Goal: Task Accomplishment & Management: Manage account settings

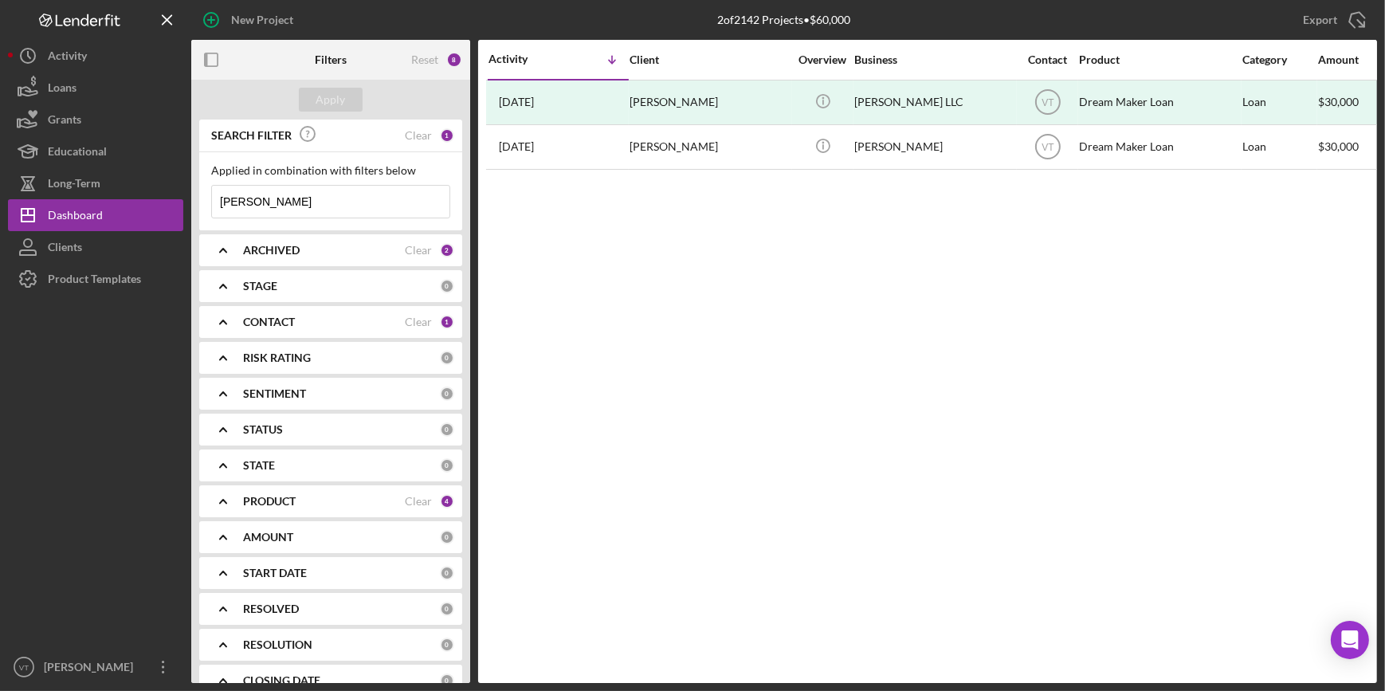
click at [282, 197] on input "[PERSON_NAME]" at bounding box center [330, 202] width 237 height 32
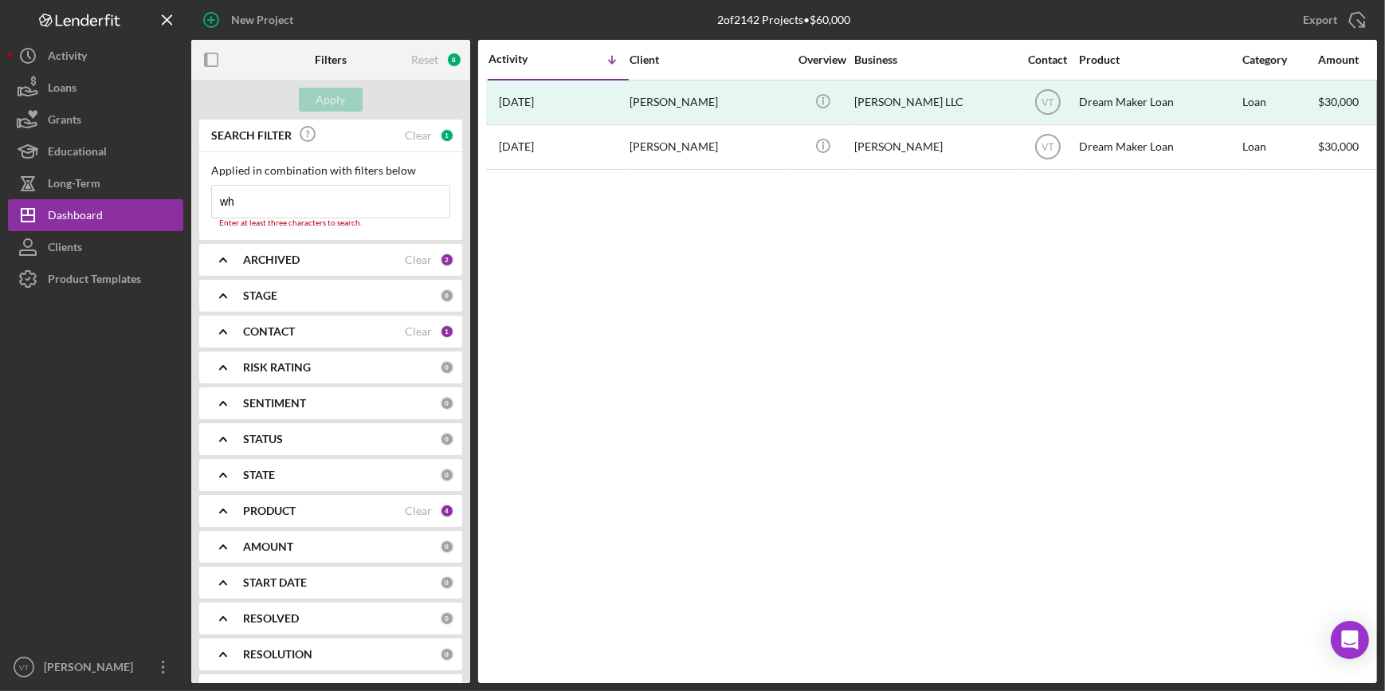
type input "w"
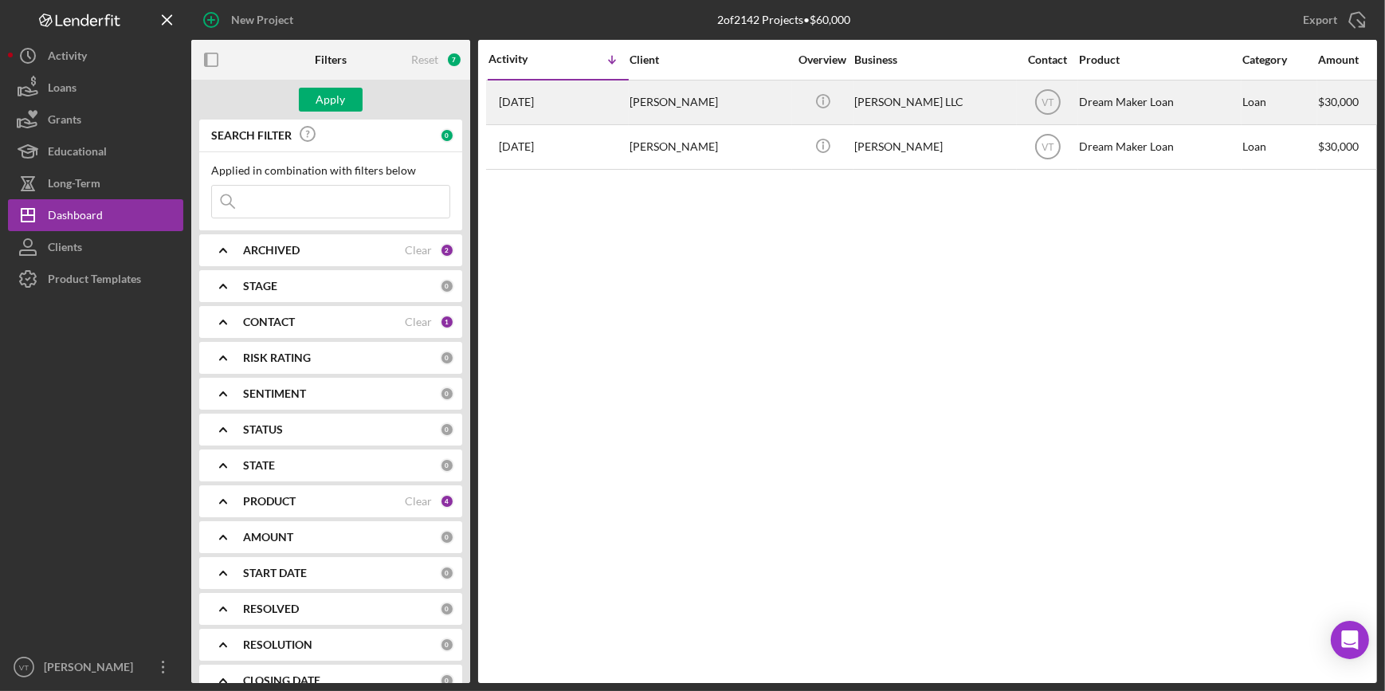
click at [598, 109] on div "[DATE] [PERSON_NAME]" at bounding box center [557, 102] width 139 height 42
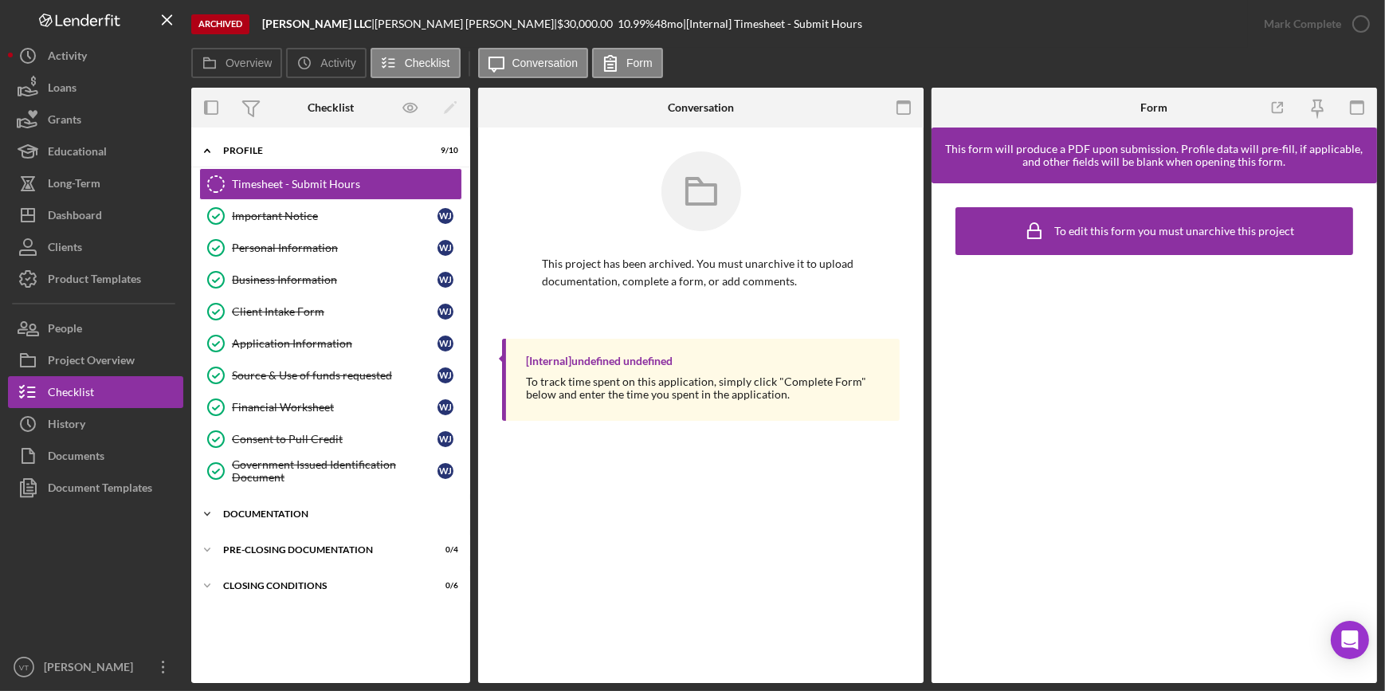
click at [215, 502] on icon "Icon/Expander" at bounding box center [207, 514] width 32 height 32
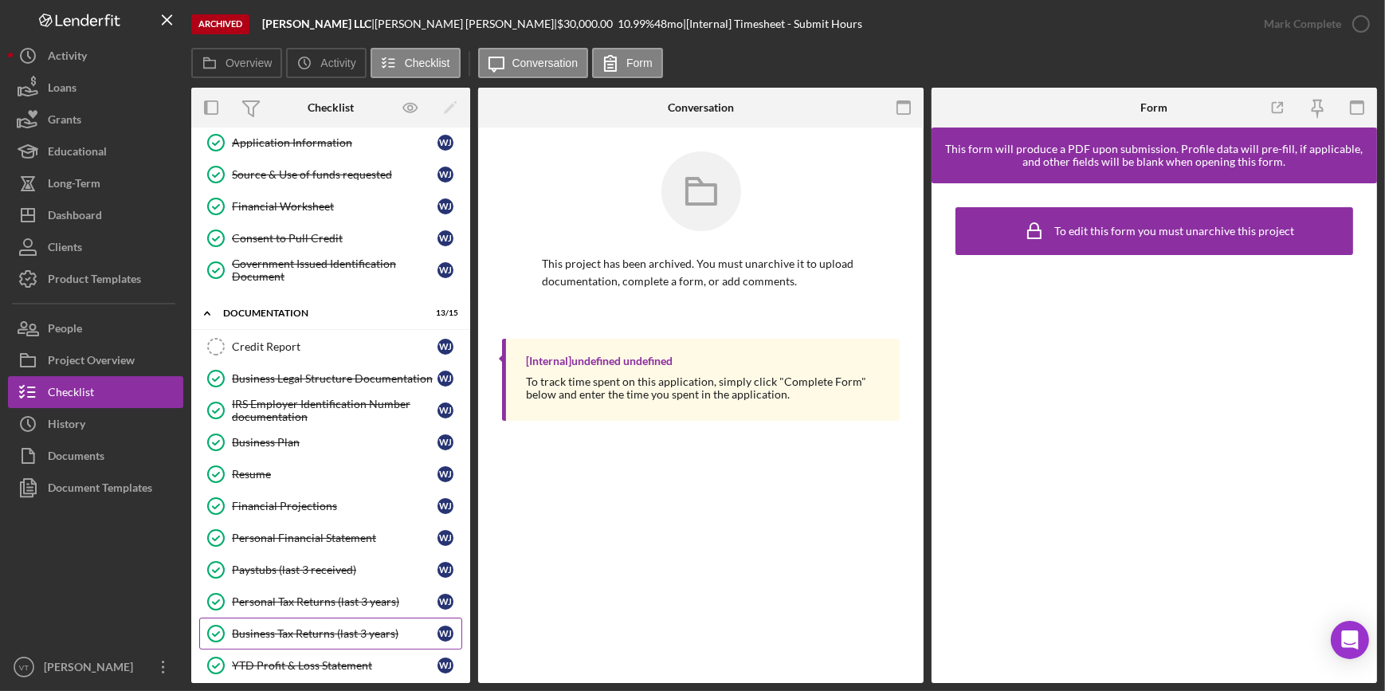
scroll to position [192, 0]
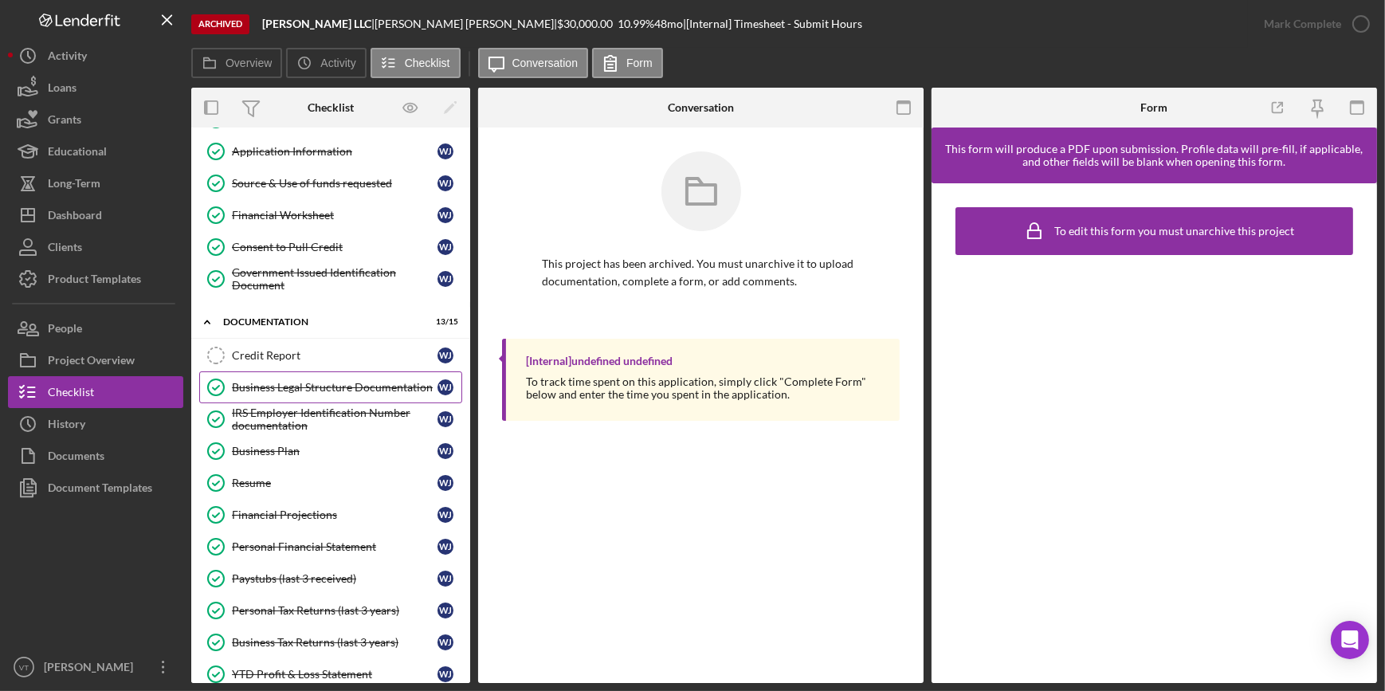
click at [349, 386] on div "Business Legal Structure Documentation" at bounding box center [335, 387] width 206 height 13
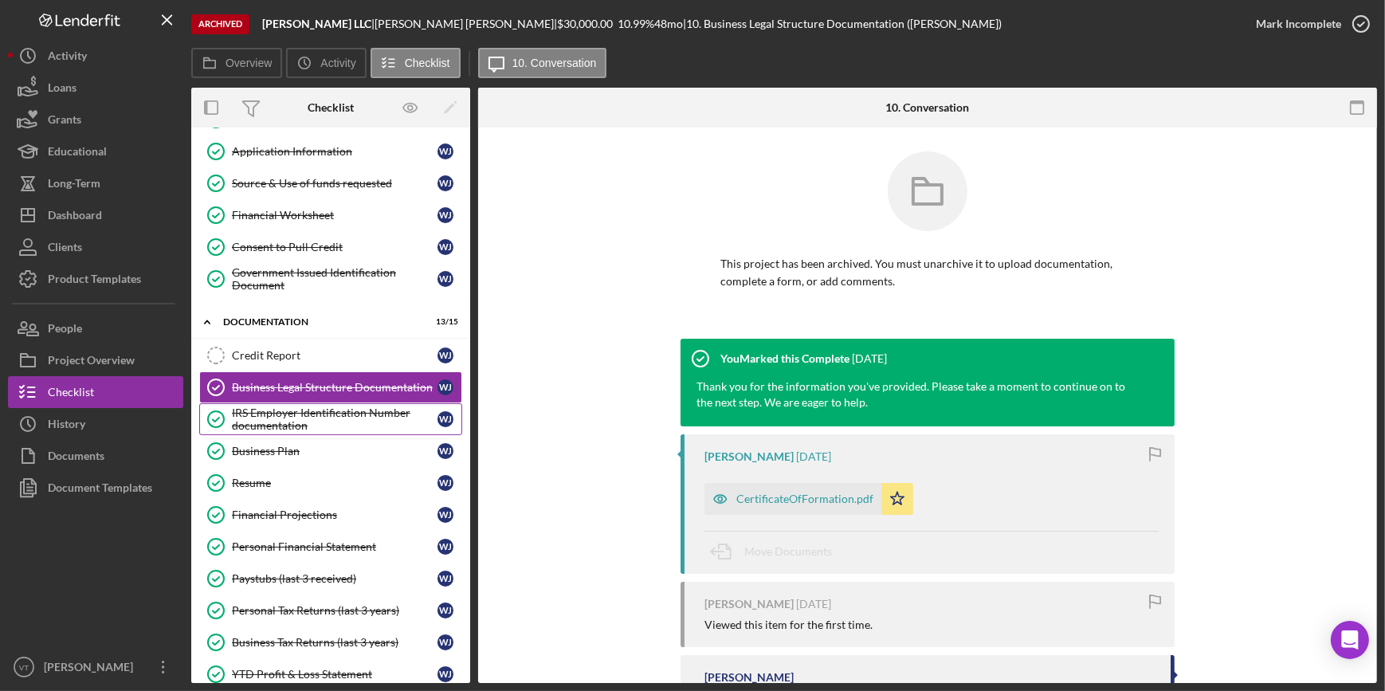
click at [283, 417] on div "IRS Employer Identification Number documentation" at bounding box center [335, 418] width 206 height 25
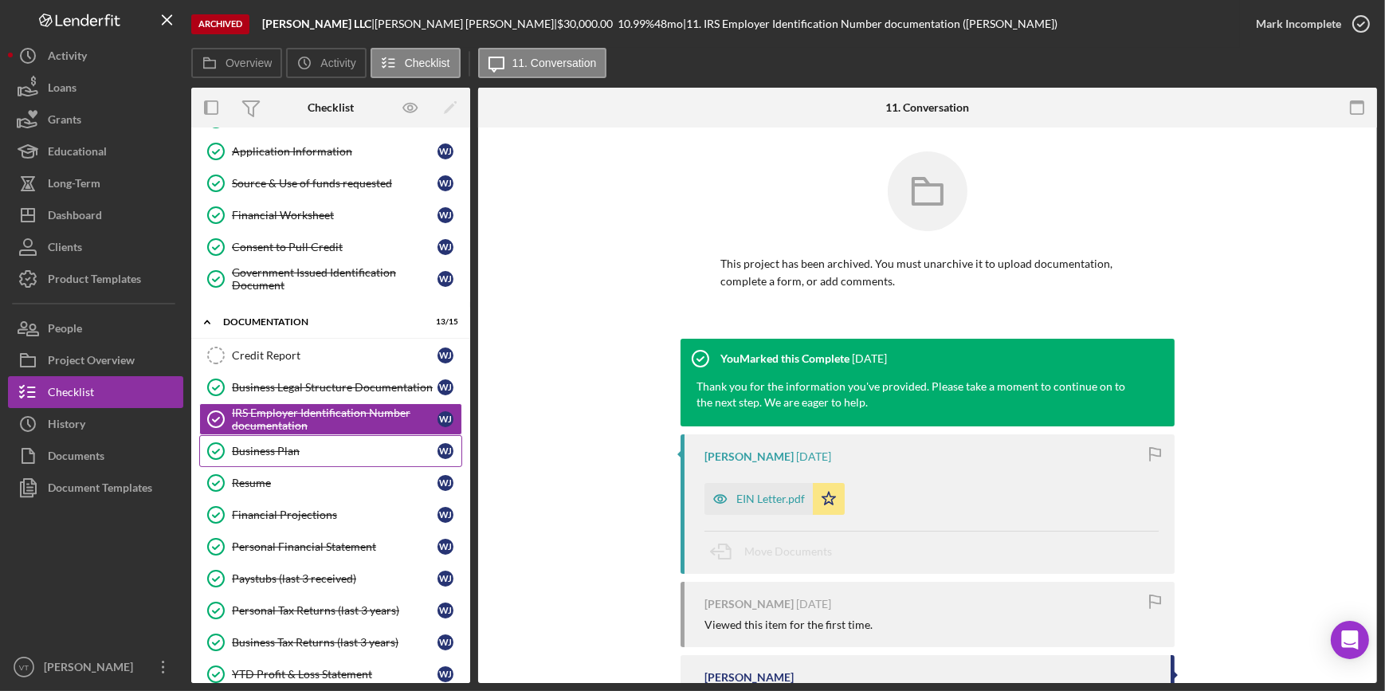
click at [282, 449] on div "Business Plan" at bounding box center [335, 451] width 206 height 13
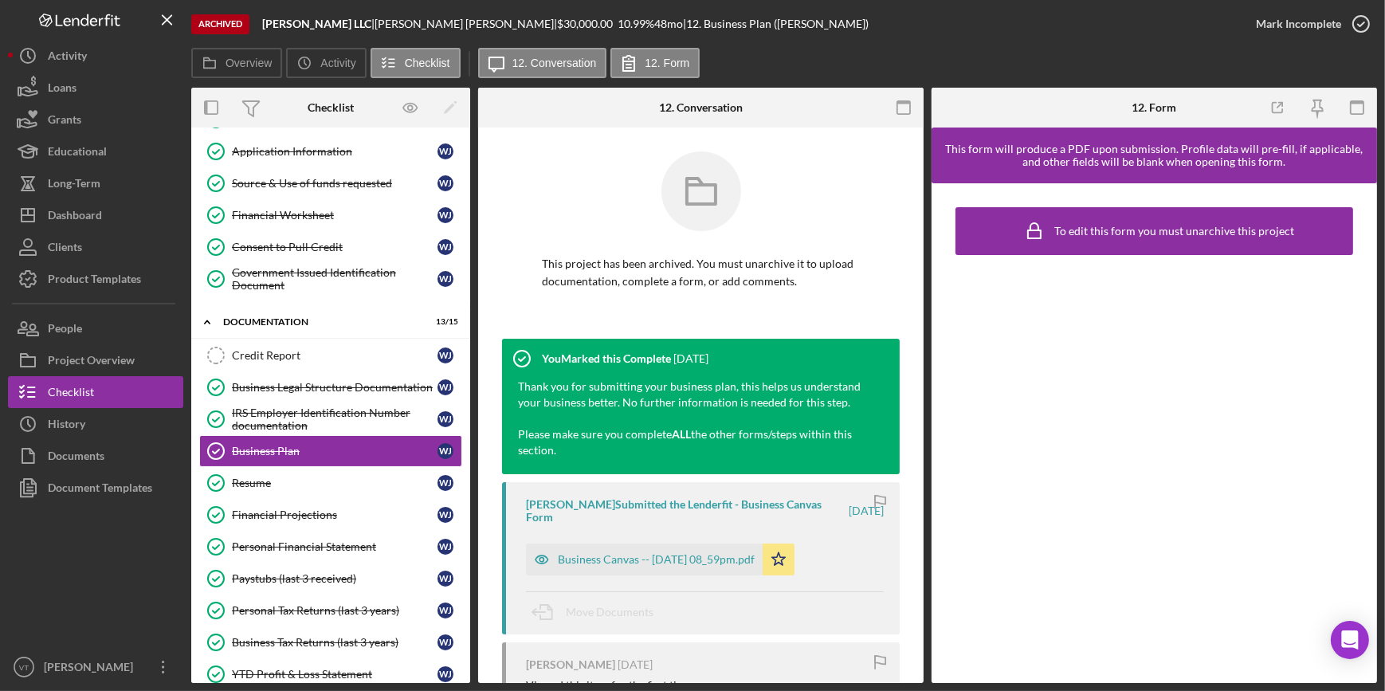
scroll to position [358, 0]
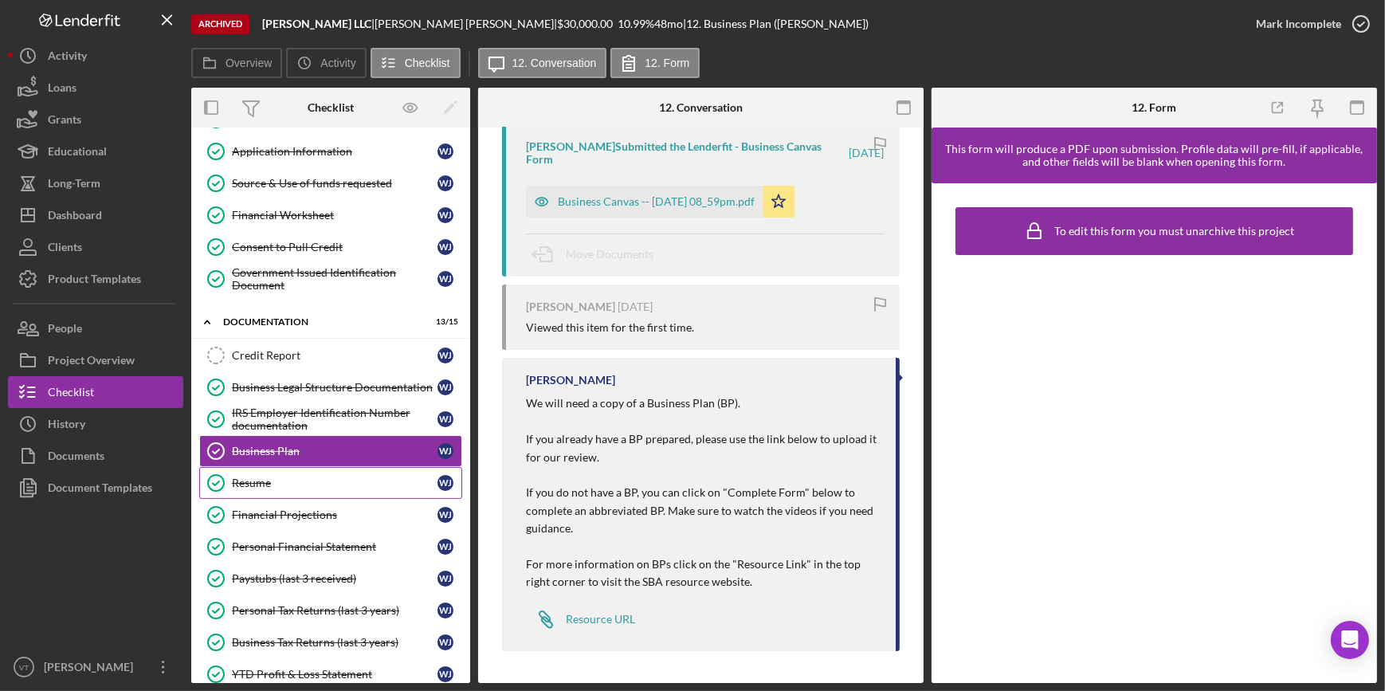
click at [262, 476] on div "Resume" at bounding box center [335, 482] width 206 height 13
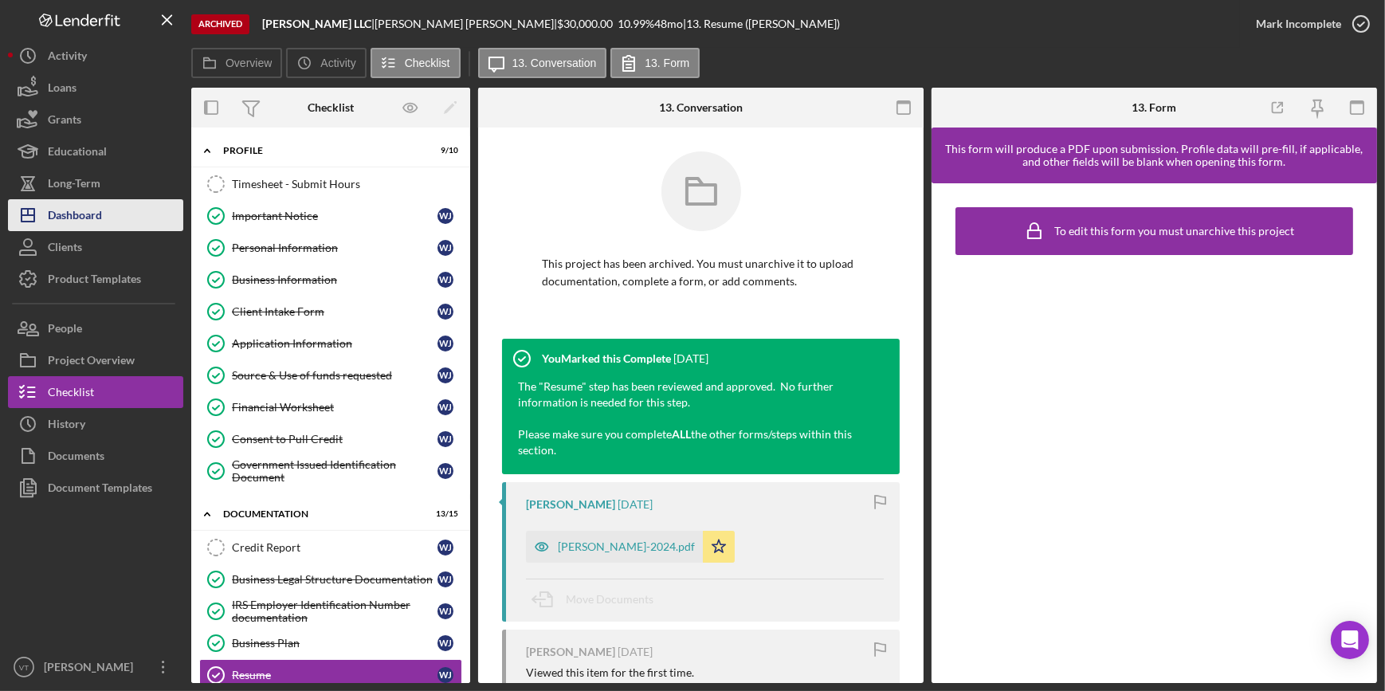
click at [89, 217] on div "Dashboard" at bounding box center [75, 217] width 54 height 36
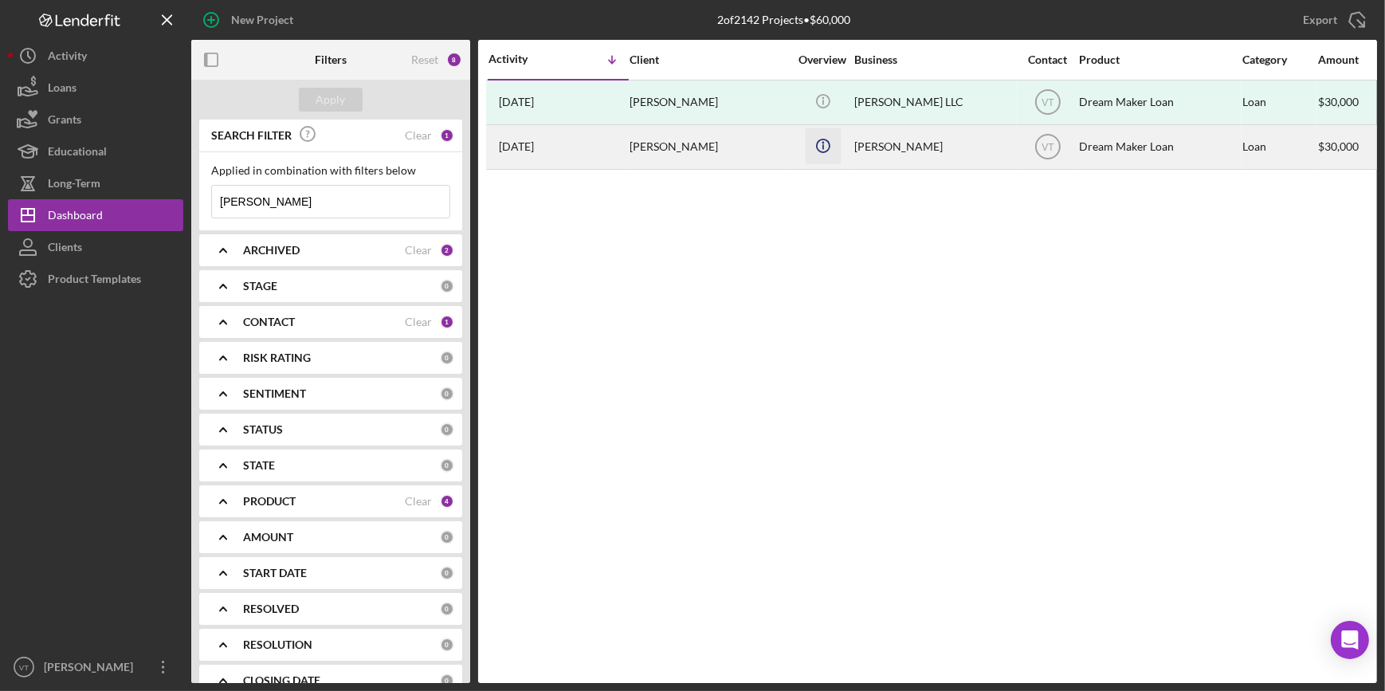
click at [813, 135] on icon "Icon/Info" at bounding box center [823, 145] width 36 height 36
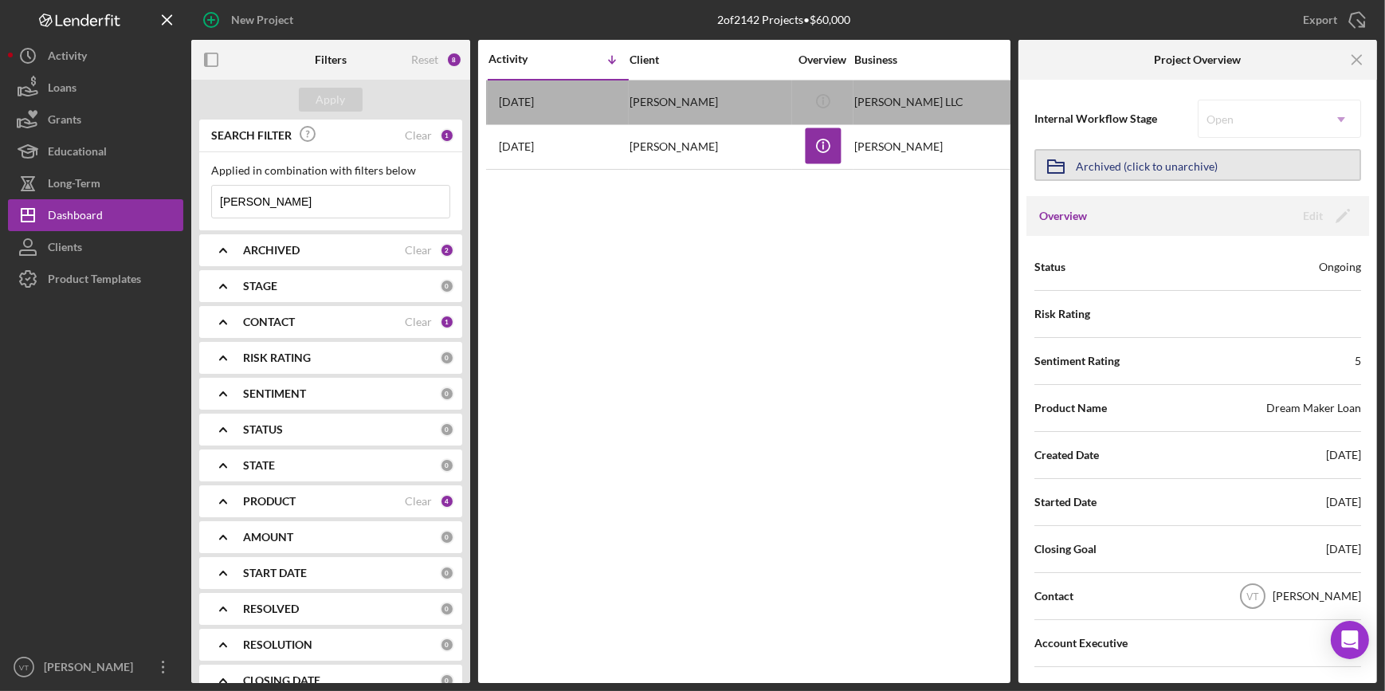
click at [1146, 157] on div "Archived (click to unarchive)" at bounding box center [1146, 165] width 142 height 29
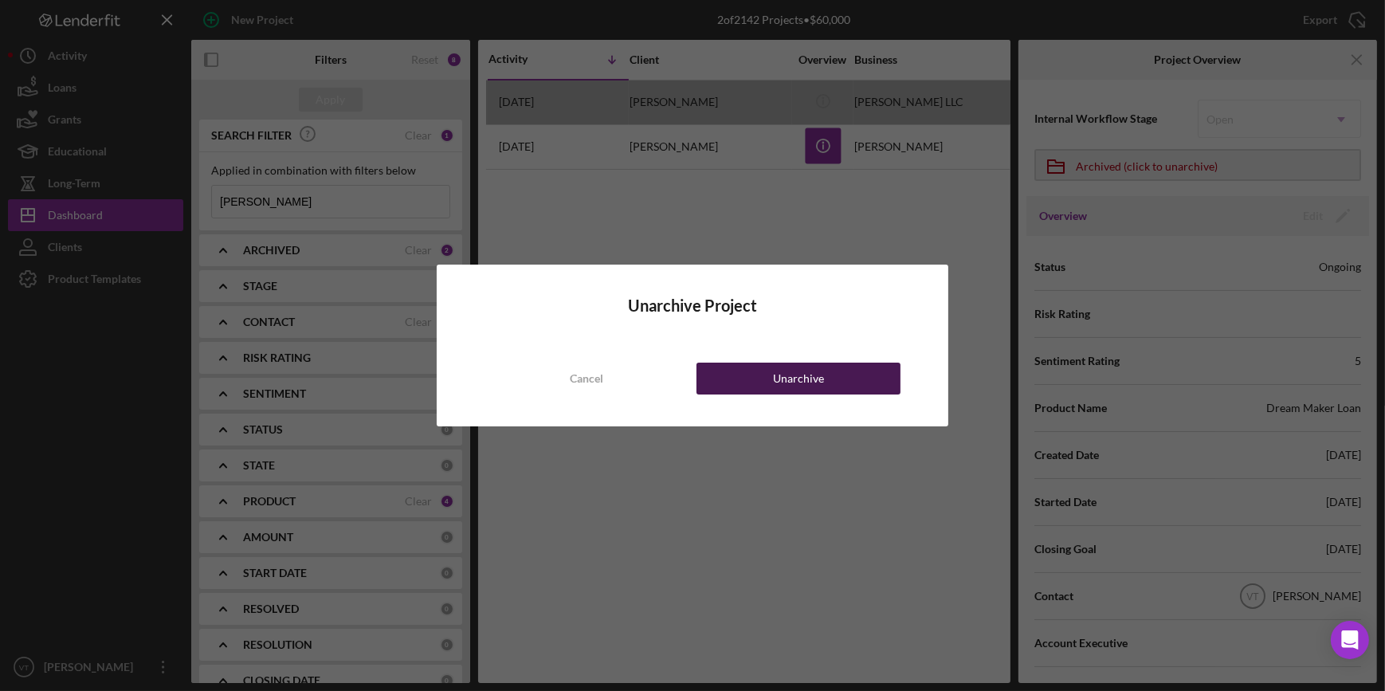
click at [764, 383] on button "Unarchive" at bounding box center [798, 378] width 204 height 32
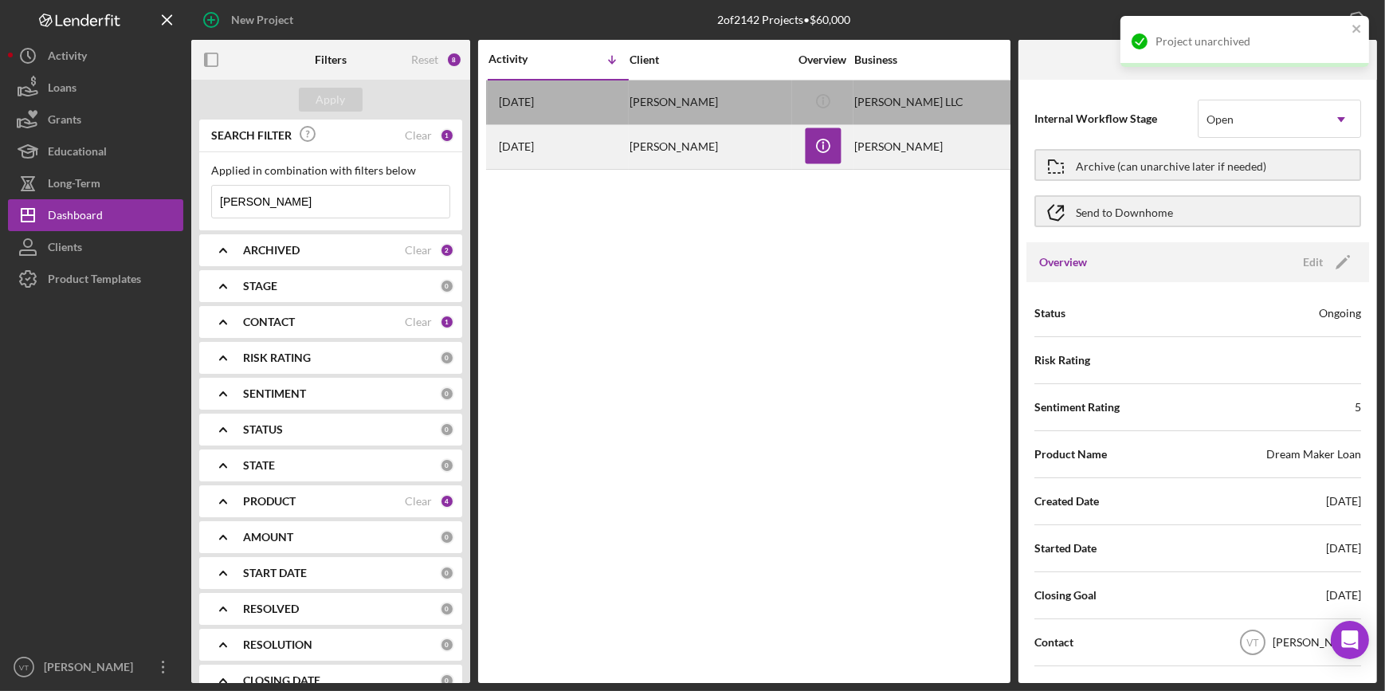
click at [672, 145] on div "[PERSON_NAME]" at bounding box center [708, 147] width 159 height 42
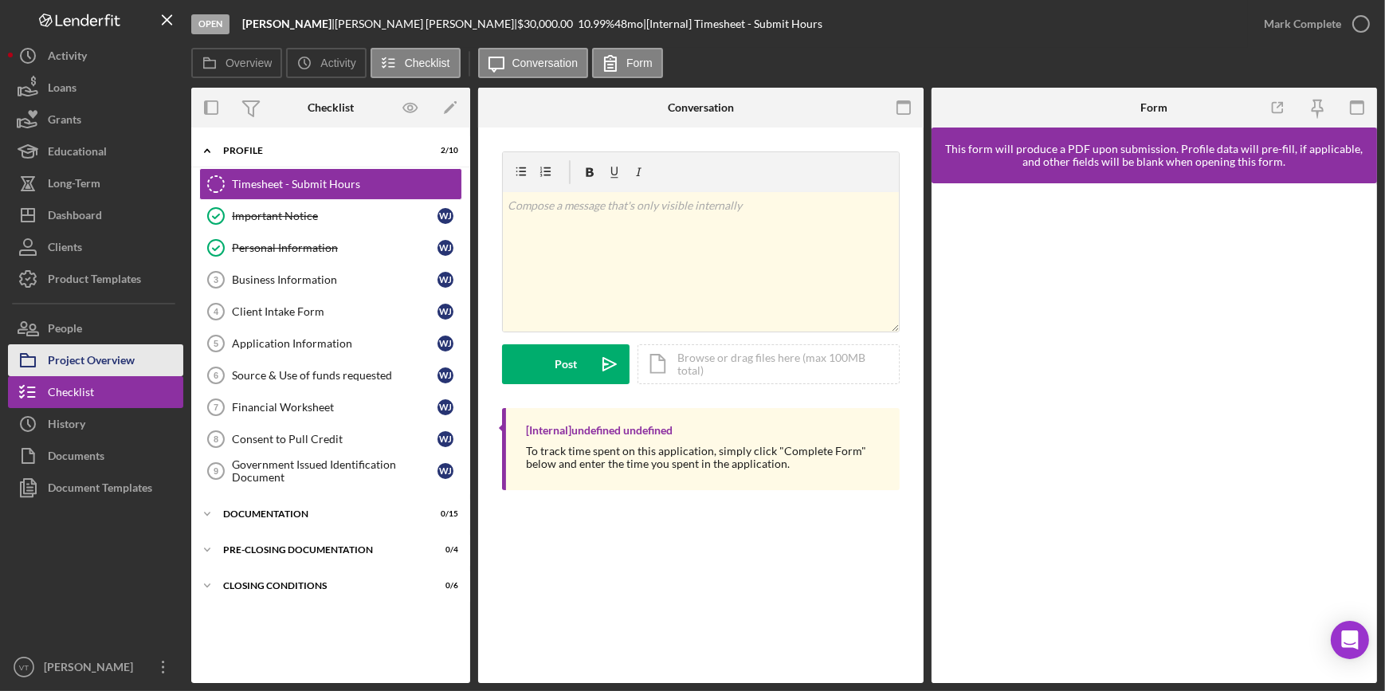
click at [107, 351] on div "Project Overview" at bounding box center [91, 362] width 87 height 36
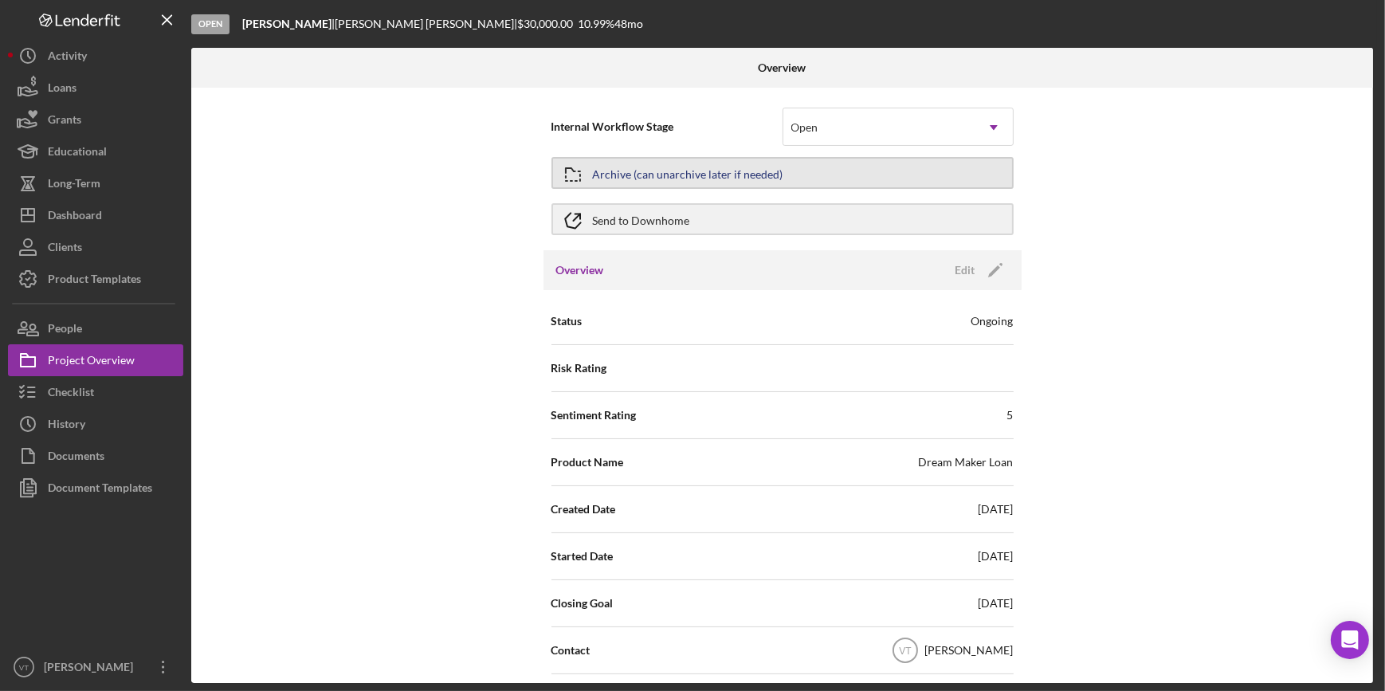
click at [785, 170] on button "Archive (can unarchive later if needed)" at bounding box center [782, 173] width 462 height 32
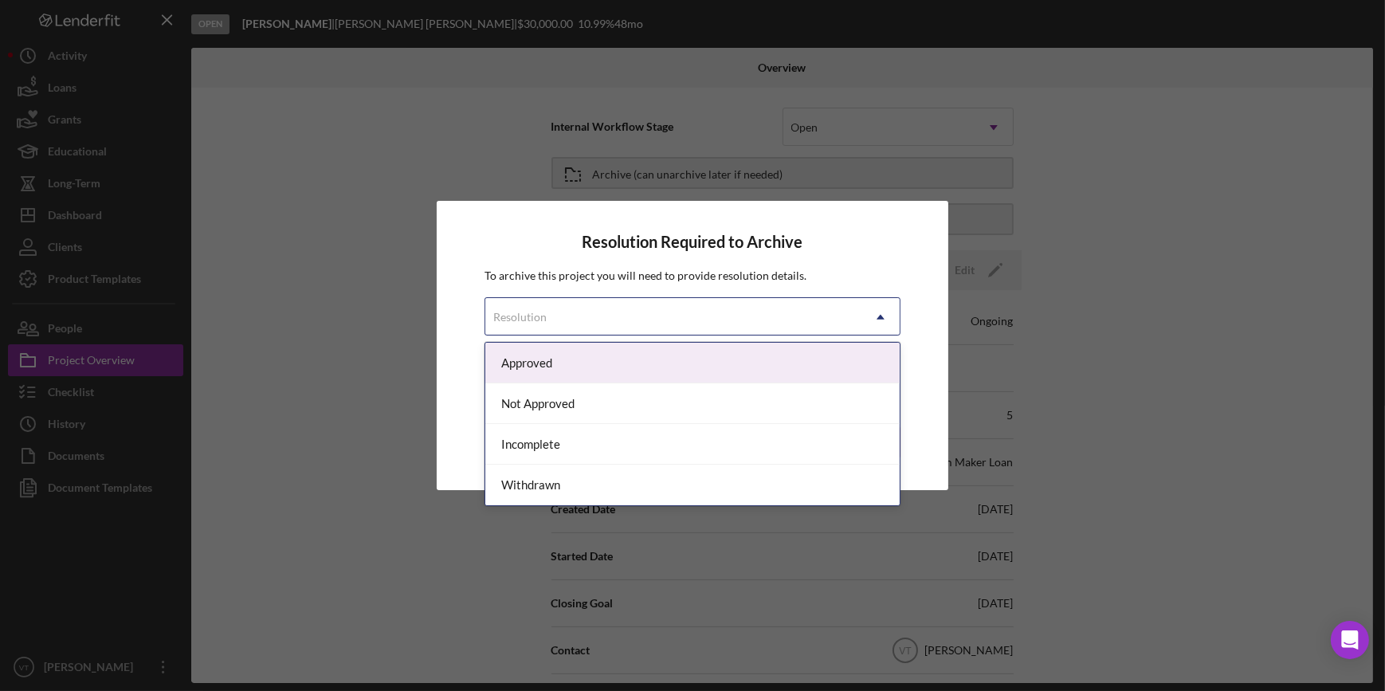
click at [828, 312] on div "Resolution" at bounding box center [672, 317] width 375 height 37
click at [742, 346] on div "Approved" at bounding box center [691, 363] width 413 height 41
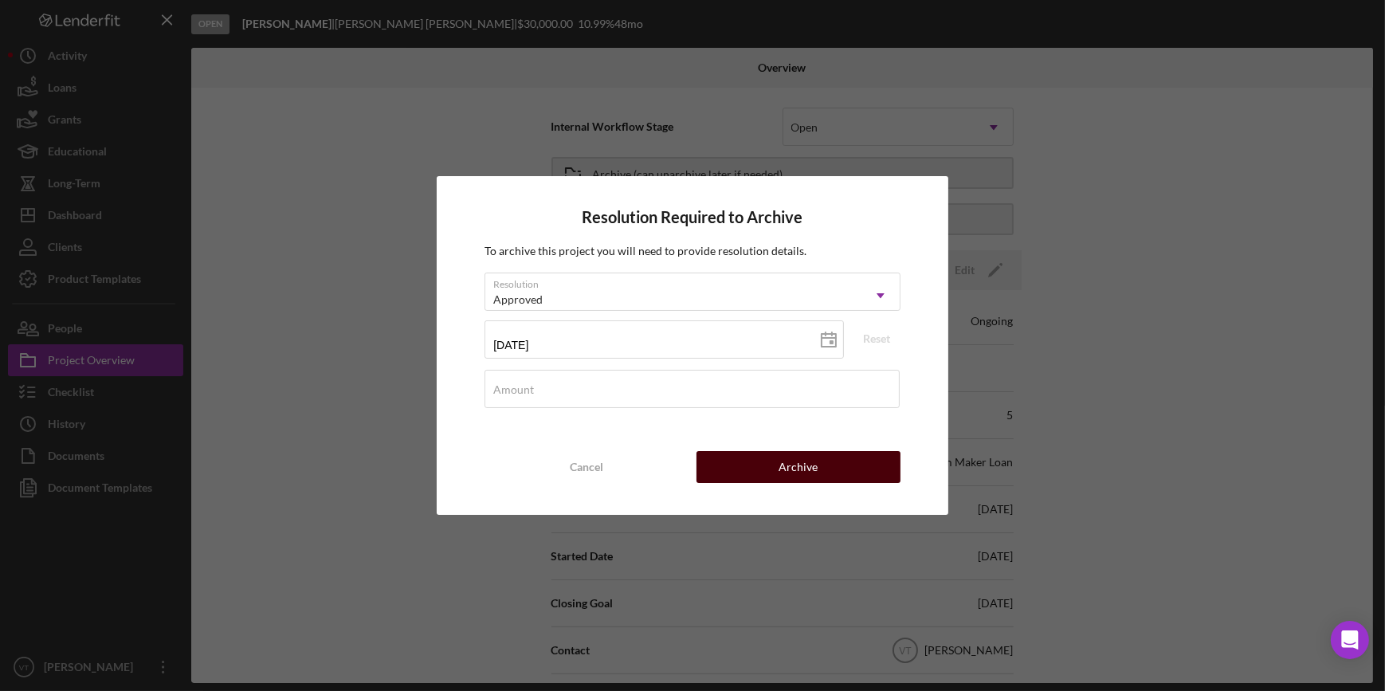
click at [754, 455] on button "Archive" at bounding box center [798, 467] width 204 height 32
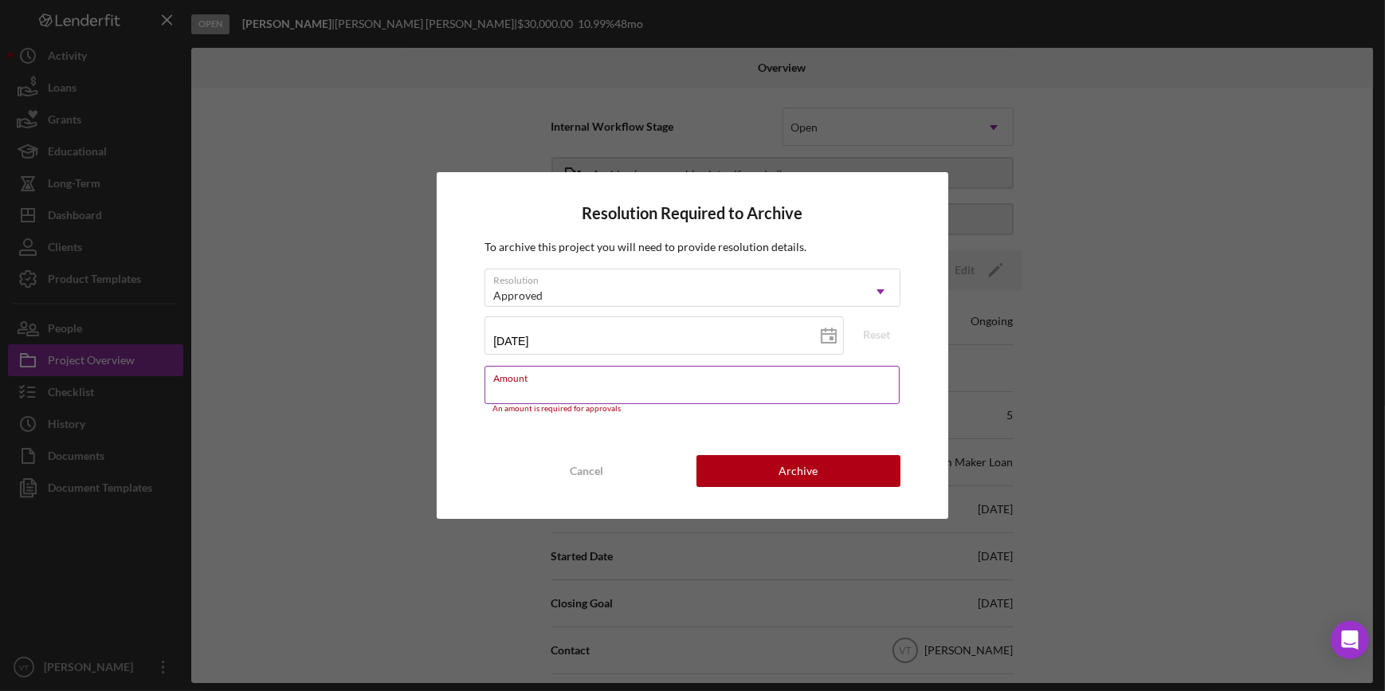
click at [708, 387] on input "Amount" at bounding box center [691, 385] width 414 height 38
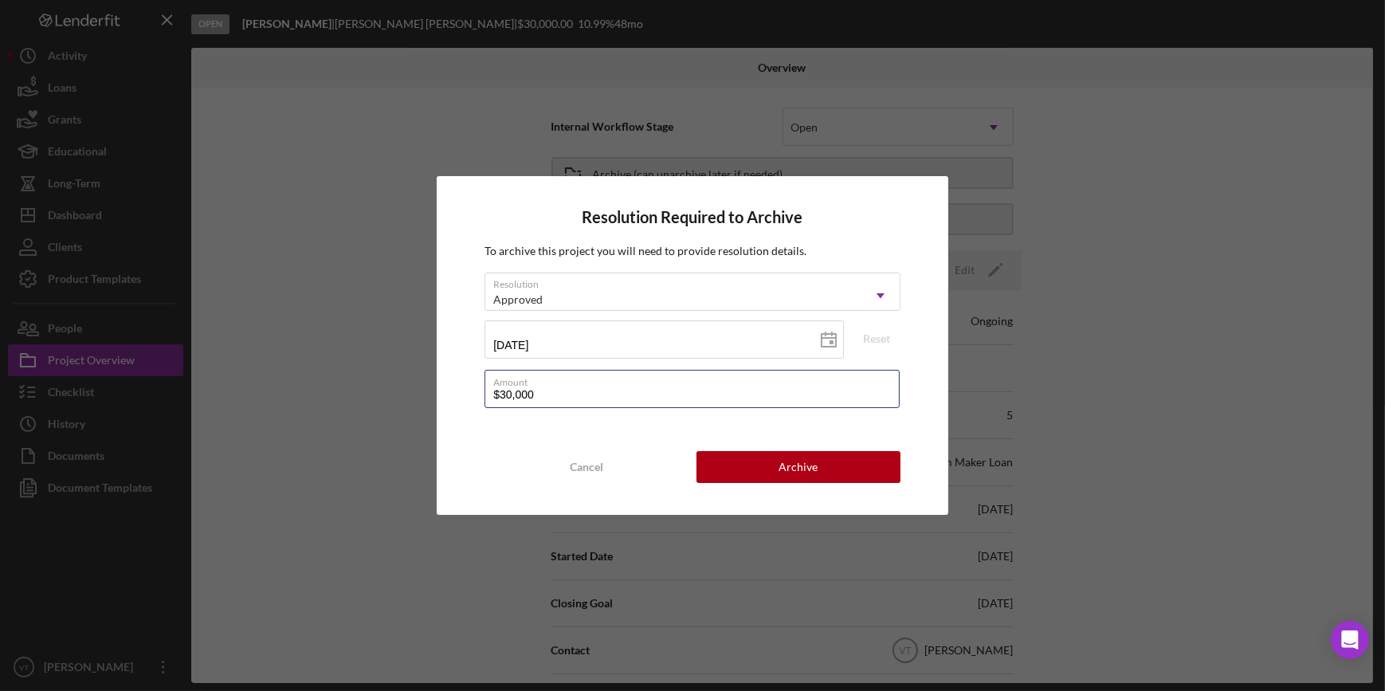
type input "$30,000"
click at [759, 448] on div "Resolution Required to Archive To archive this project you will need to provide…" at bounding box center [692, 345] width 511 height 339
click at [759, 458] on button "Archive" at bounding box center [798, 467] width 204 height 32
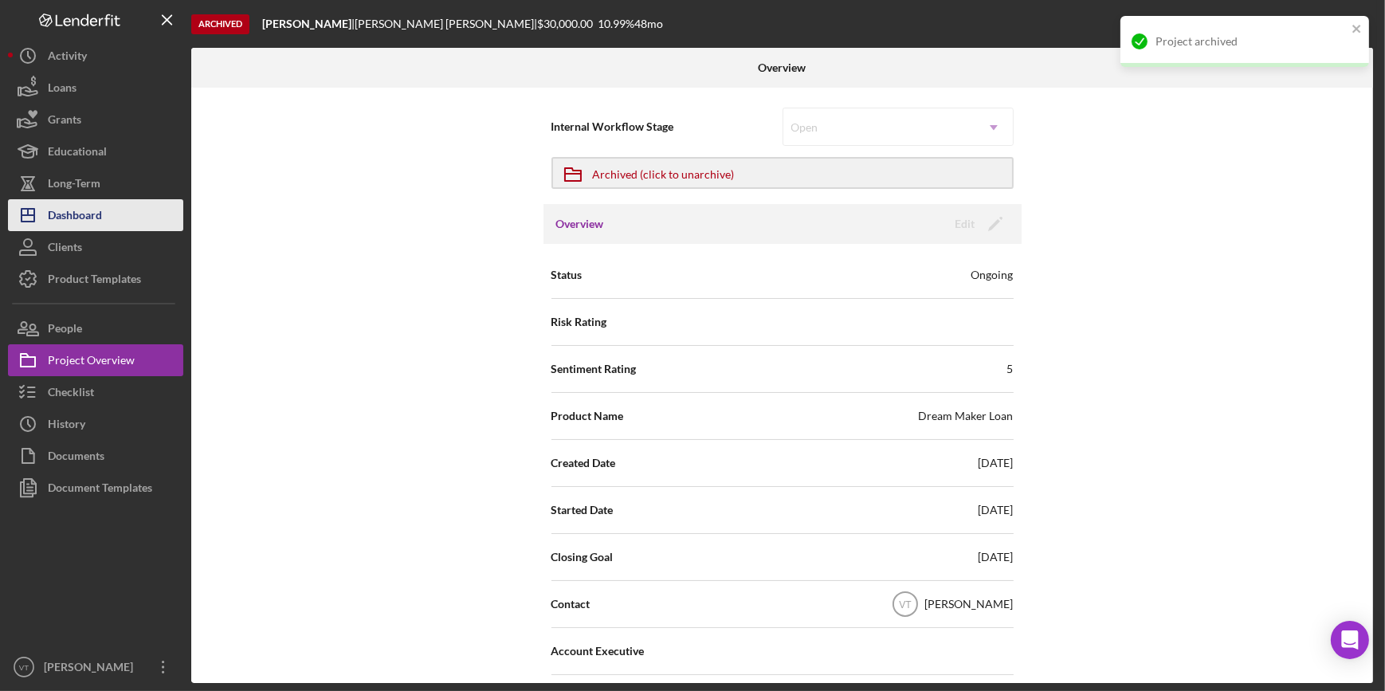
click at [66, 218] on div "Dashboard" at bounding box center [75, 217] width 54 height 36
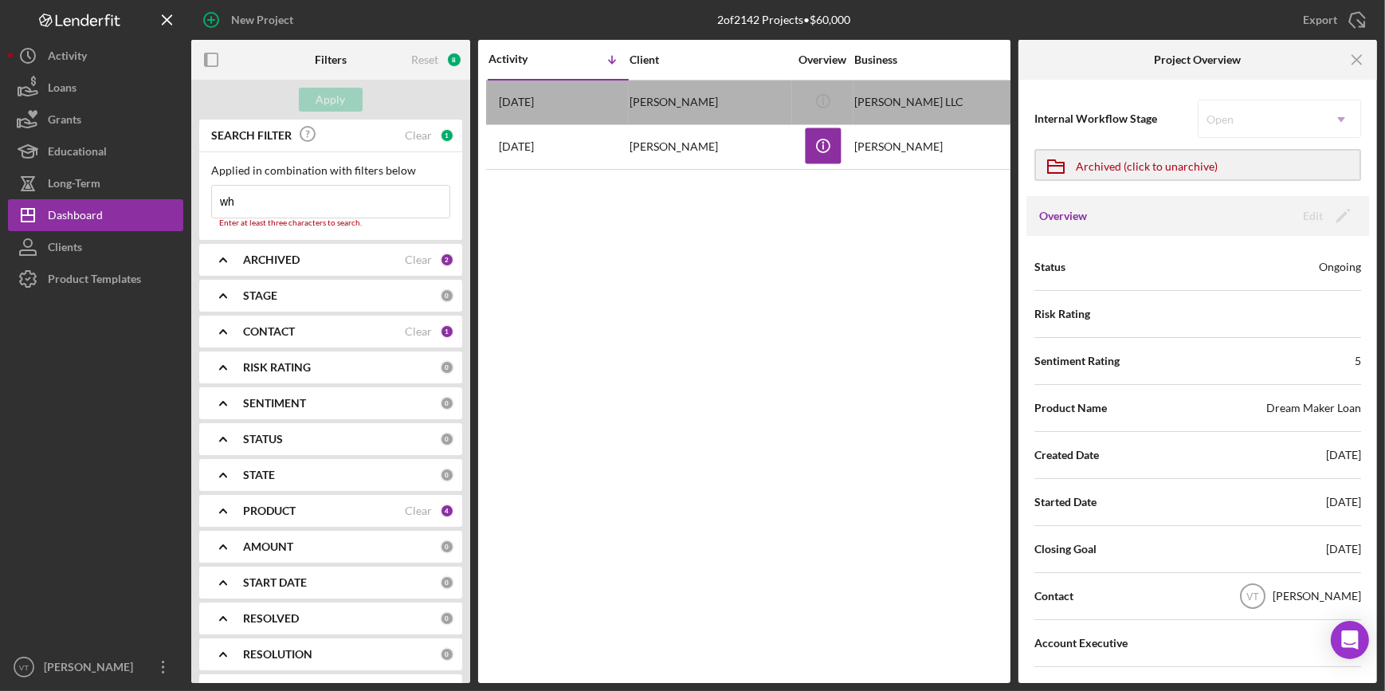
type input "w"
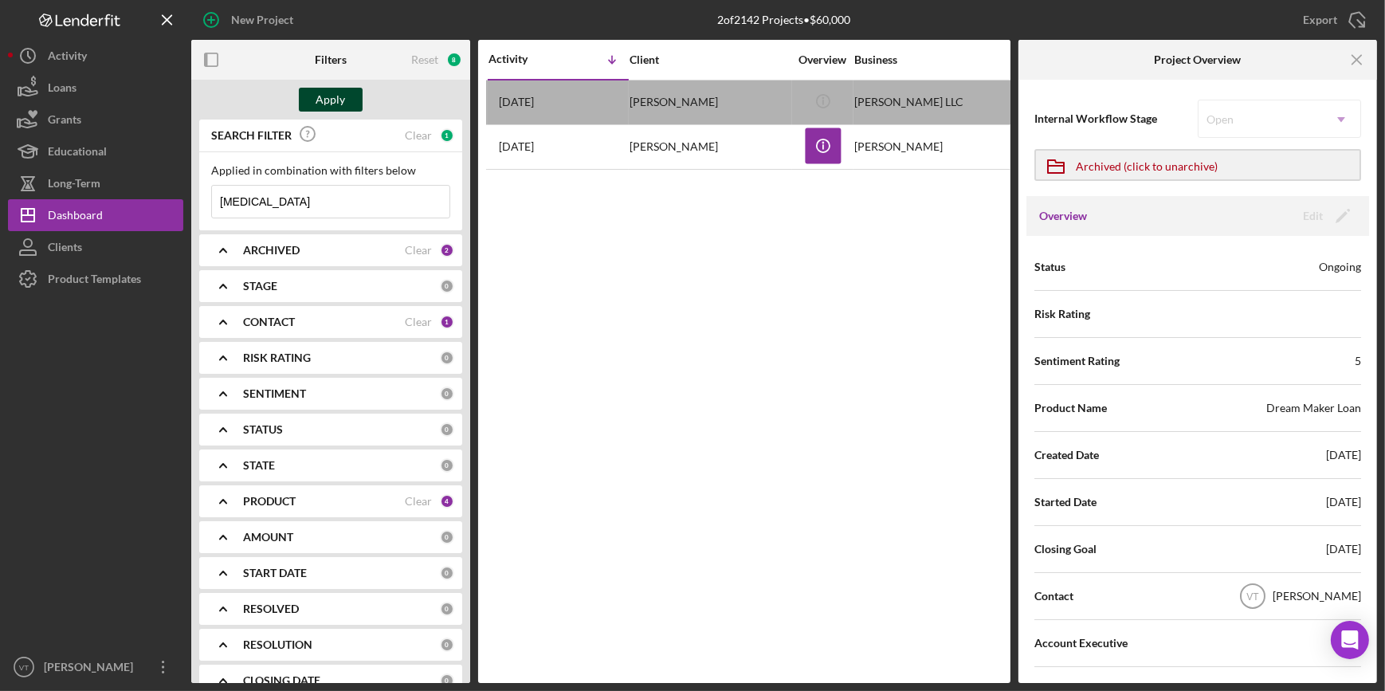
click at [315, 95] on button "Apply" at bounding box center [331, 100] width 64 height 24
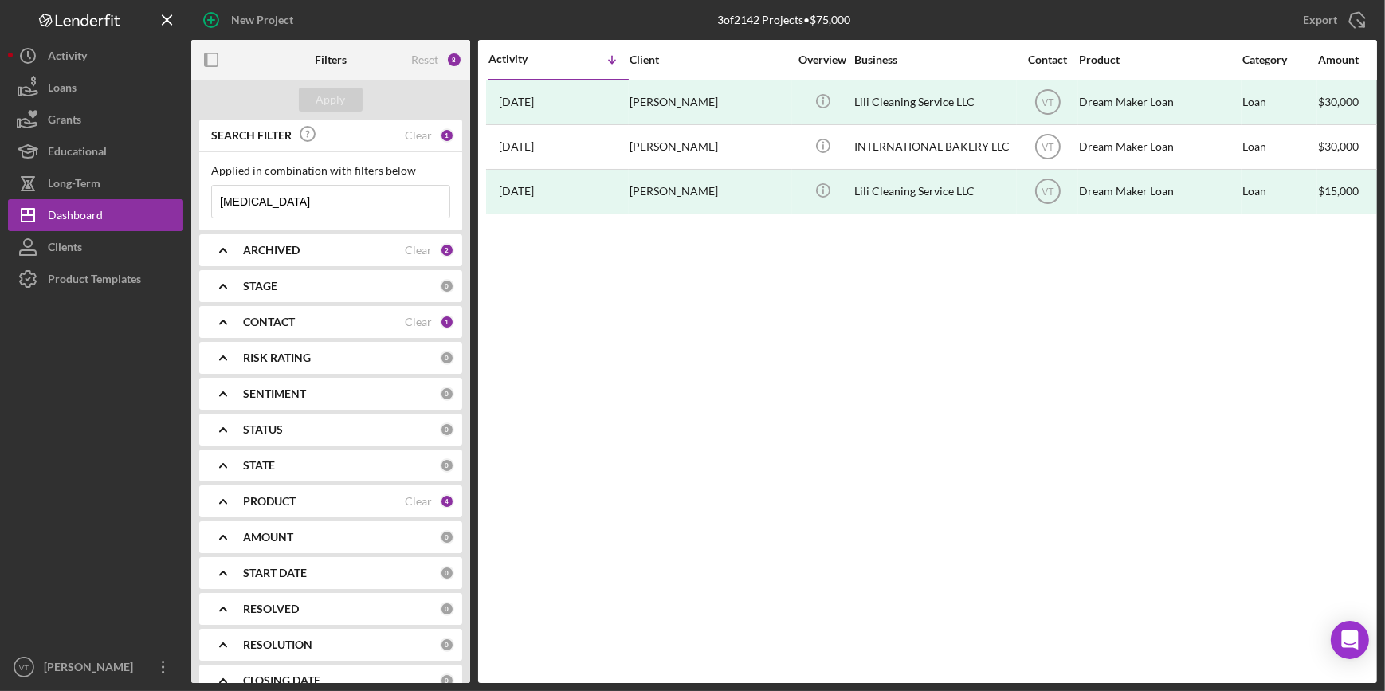
click at [340, 207] on input "[MEDICAL_DATA]" at bounding box center [330, 202] width 237 height 32
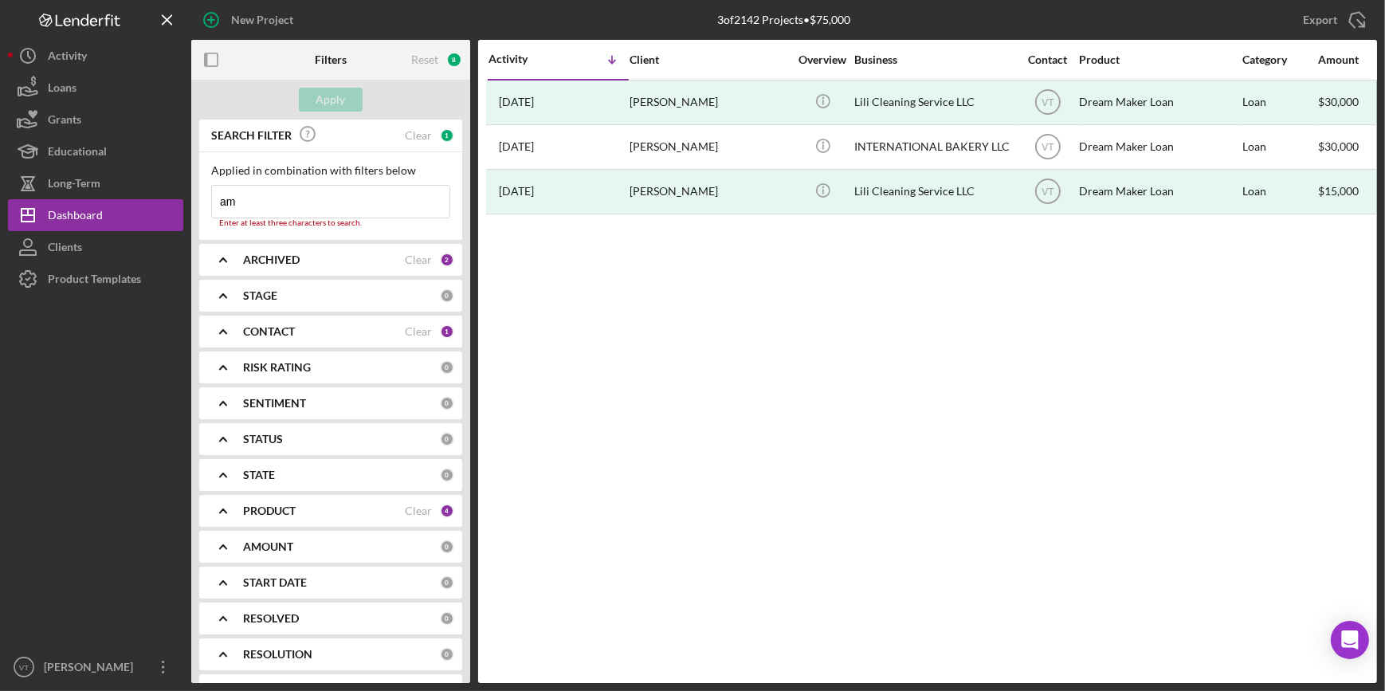
type input "a"
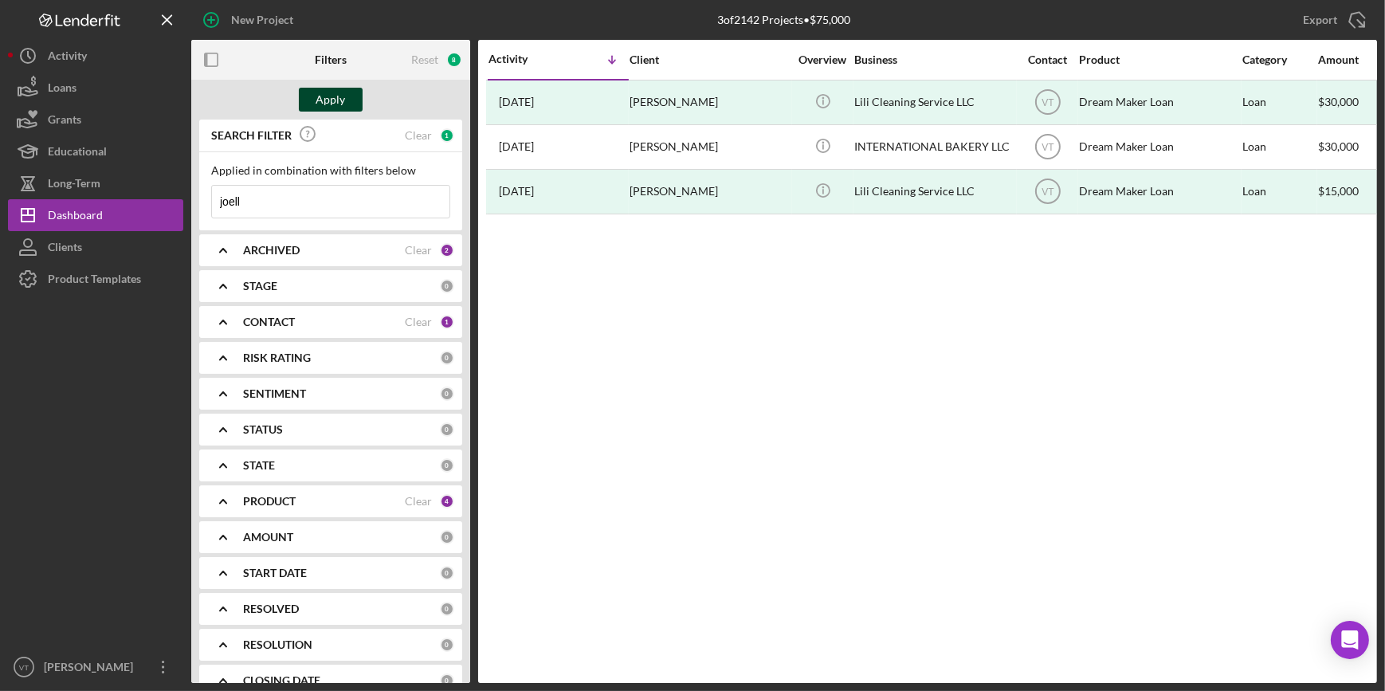
type input "joell"
click at [343, 102] on div "Apply" at bounding box center [330, 100] width 29 height 24
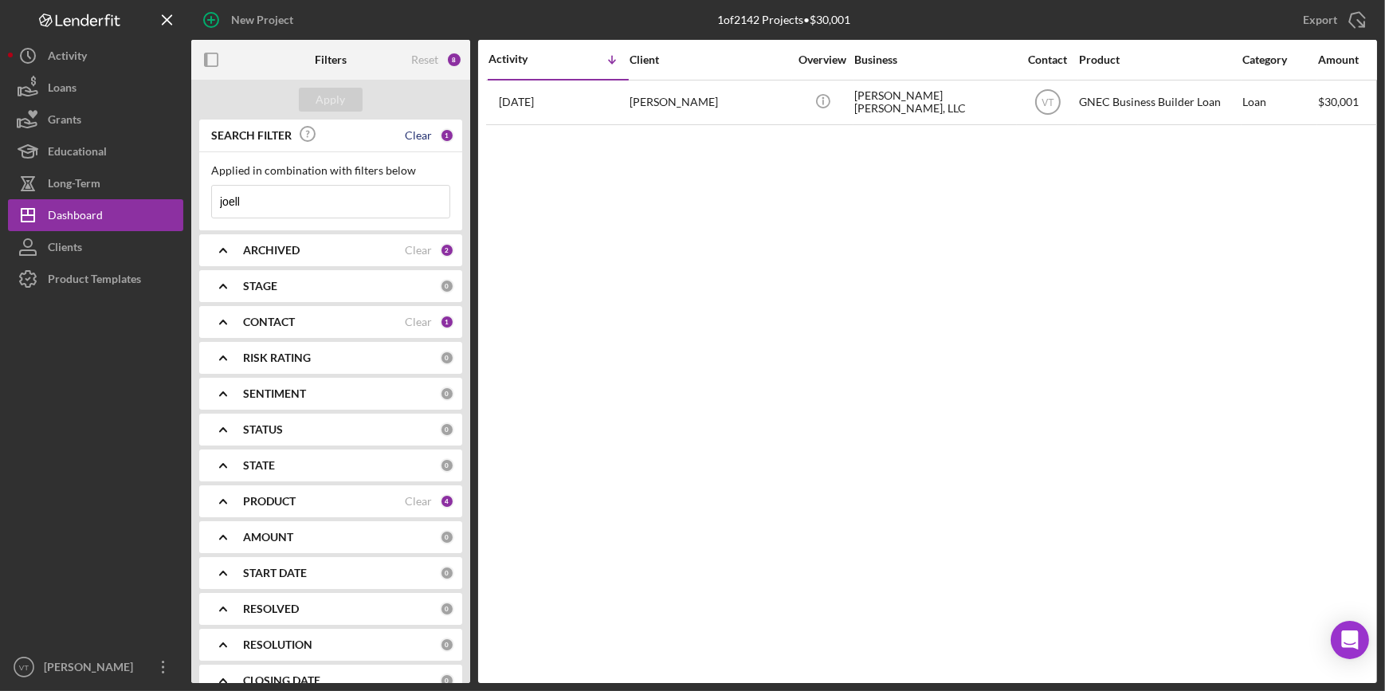
click at [409, 131] on div "Clear" at bounding box center [418, 135] width 27 height 13
click at [224, 248] on icon "Icon/Expander" at bounding box center [223, 250] width 40 height 40
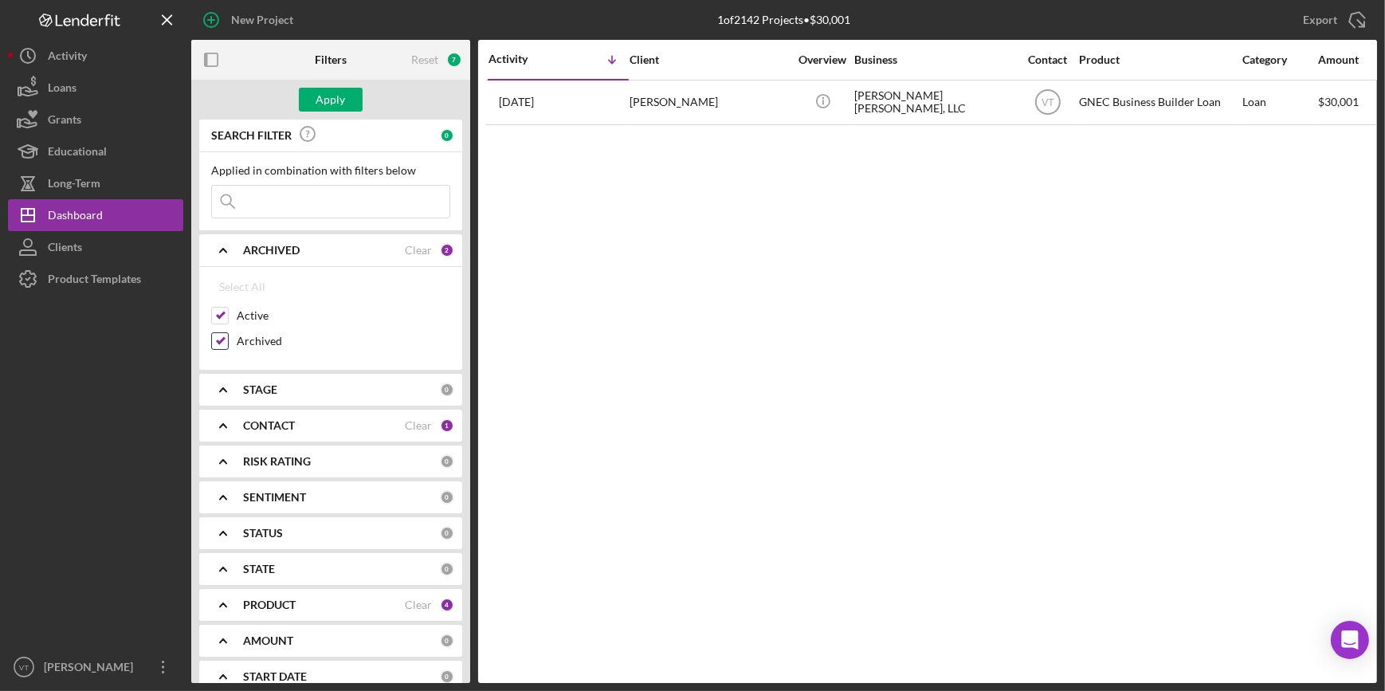
click at [217, 344] on input "Archived" at bounding box center [220, 341] width 16 height 16
checkbox input "false"
click at [305, 92] on button "Apply" at bounding box center [331, 100] width 64 height 24
